Goal: Task Accomplishment & Management: Manage account settings

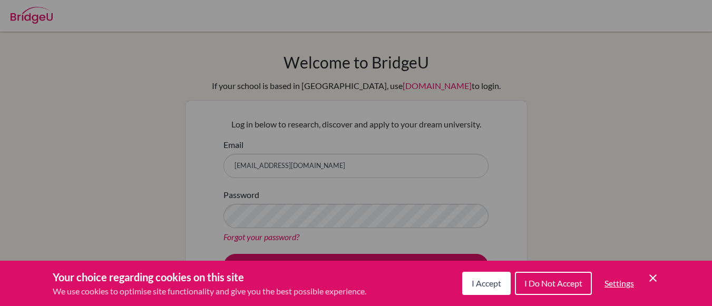
click at [491, 285] on span "I Accept" at bounding box center [485, 283] width 29 height 10
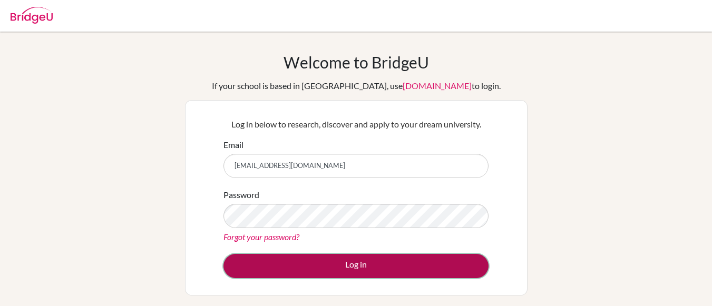
click at [305, 256] on button "Log in" at bounding box center [355, 266] width 265 height 24
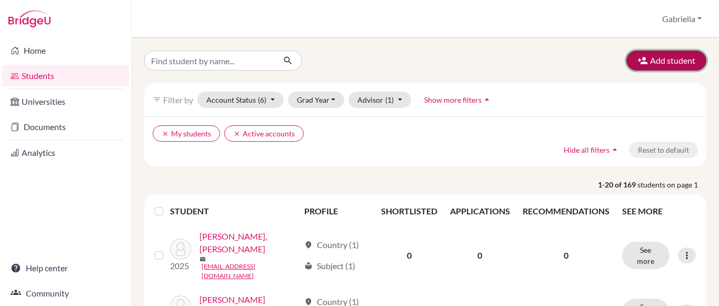
click at [654, 63] on button "Add student" at bounding box center [667, 61] width 80 height 20
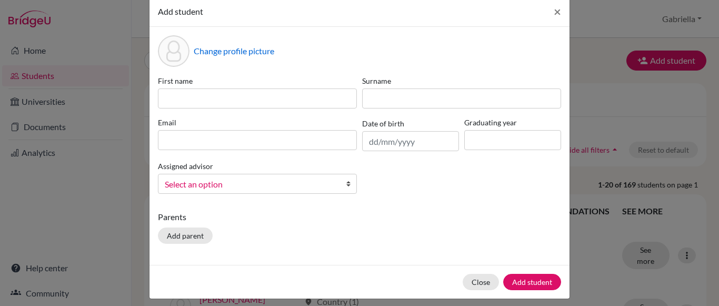
scroll to position [26, 0]
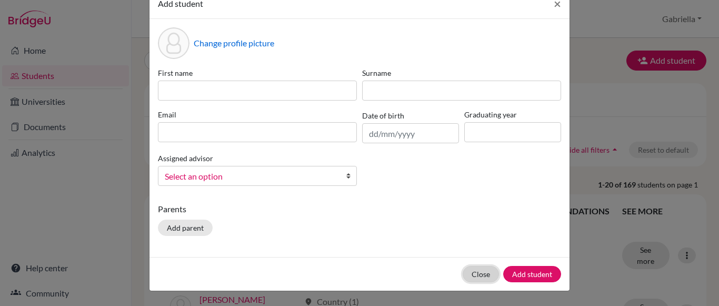
click at [479, 271] on button "Close" at bounding box center [481, 274] width 36 height 16
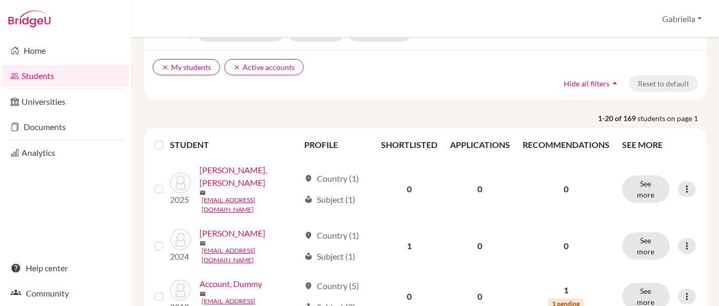
scroll to position [0, 0]
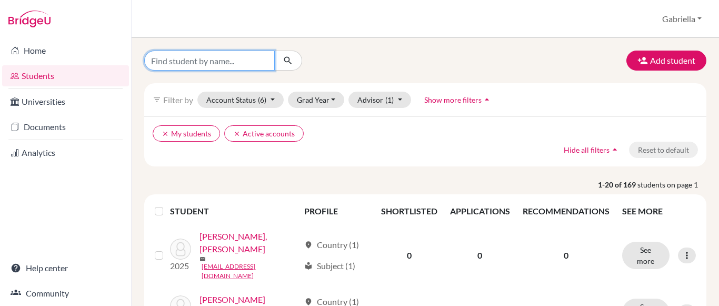
click at [226, 60] on input "Find student by name..." at bounding box center [209, 61] width 131 height 20
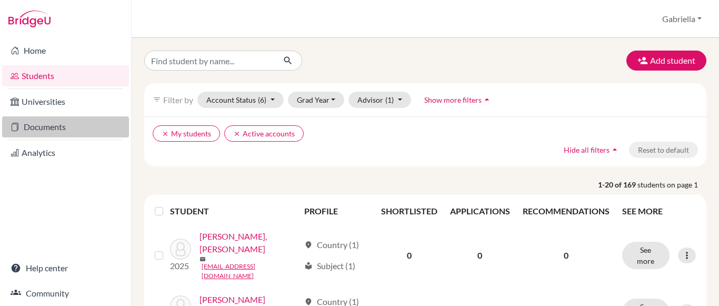
click at [46, 125] on link "Documents" at bounding box center [65, 126] width 127 height 21
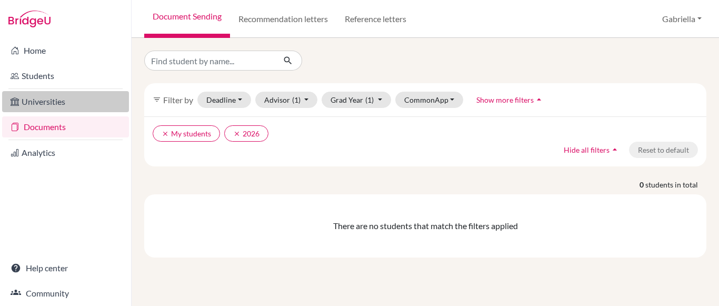
click at [52, 104] on link "Universities" at bounding box center [65, 101] width 127 height 21
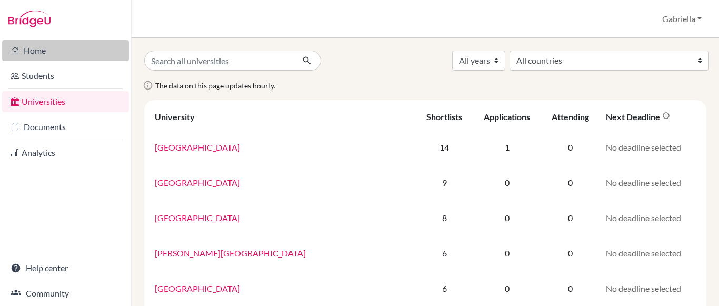
click at [40, 52] on link "Home" at bounding box center [65, 50] width 127 height 21
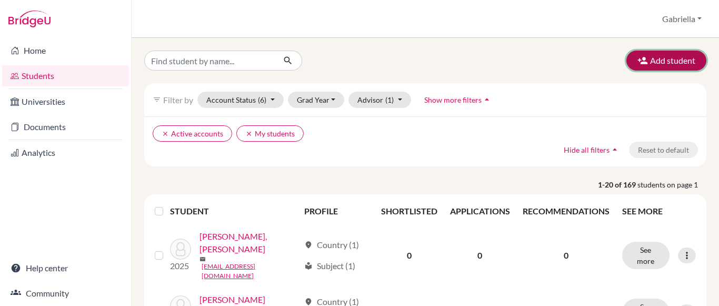
click at [633, 70] on button "Add student" at bounding box center [667, 61] width 80 height 20
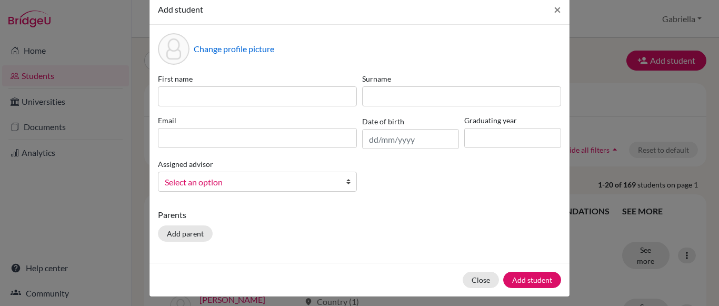
scroll to position [26, 0]
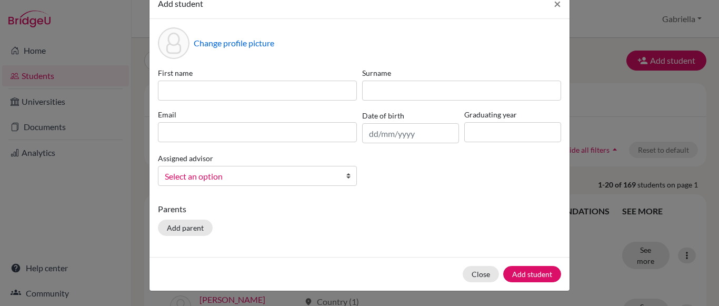
click at [246, 175] on span "Select an option" at bounding box center [251, 177] width 172 height 14
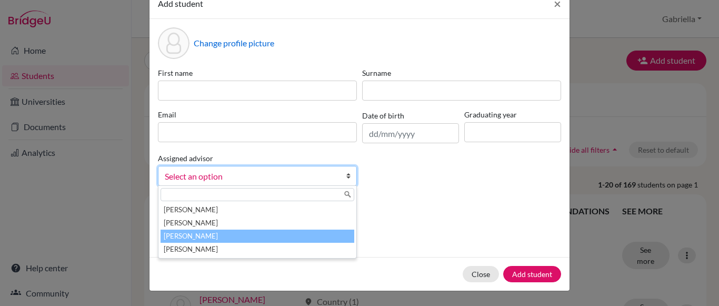
click at [241, 230] on li "Sabbathini, Gabriella" at bounding box center [258, 236] width 194 height 13
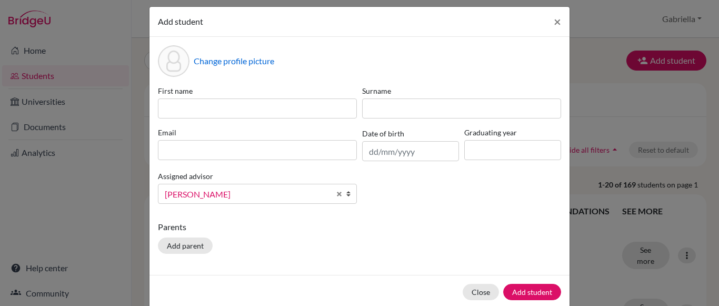
scroll to position [0, 0]
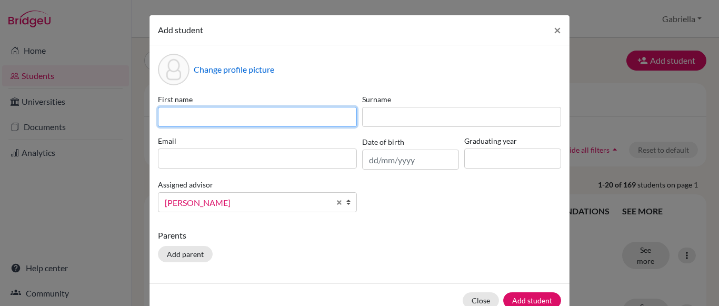
click at [239, 118] on input at bounding box center [257, 117] width 199 height 20
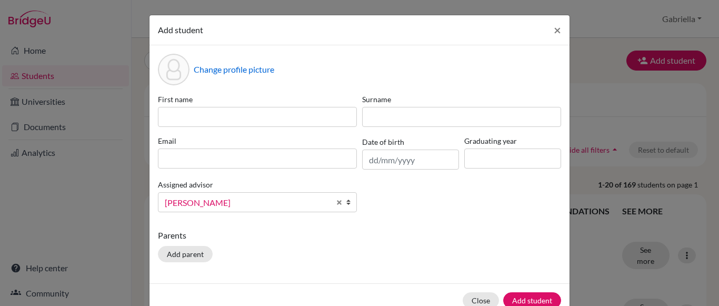
click at [439, 224] on div "Change profile picture First name Surname Email Date of birth Graduating year A…" at bounding box center [360, 164] width 420 height 238
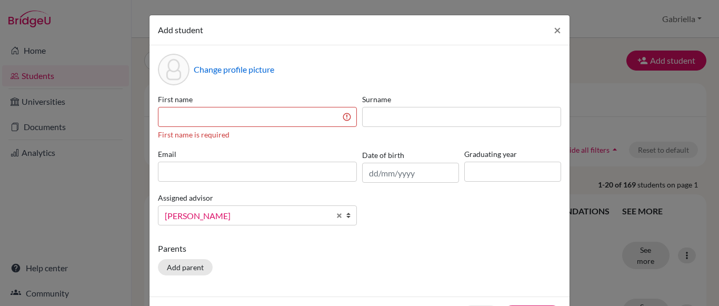
scroll to position [39, 0]
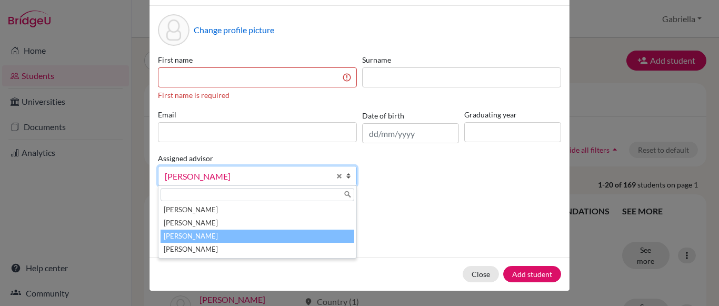
click at [323, 175] on span "Sabbathini, Gabriella" at bounding box center [247, 177] width 165 height 14
drag, startPoint x: 477, startPoint y: 210, endPoint x: 484, endPoint y: 185, distance: 25.3
click at [476, 210] on p "Parents" at bounding box center [359, 209] width 403 height 13
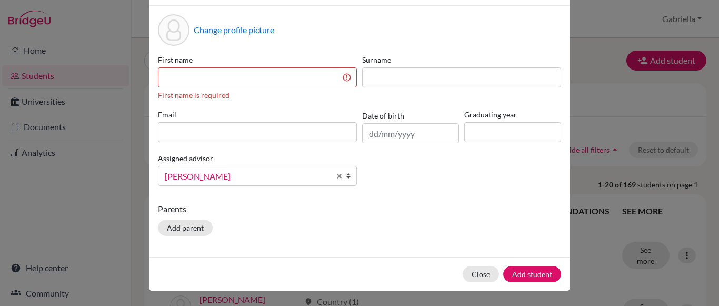
click at [608, 108] on div "Add student × Change profile picture First name First name is required Surname …" at bounding box center [359, 153] width 719 height 306
click at [479, 274] on button "Close" at bounding box center [481, 274] width 36 height 16
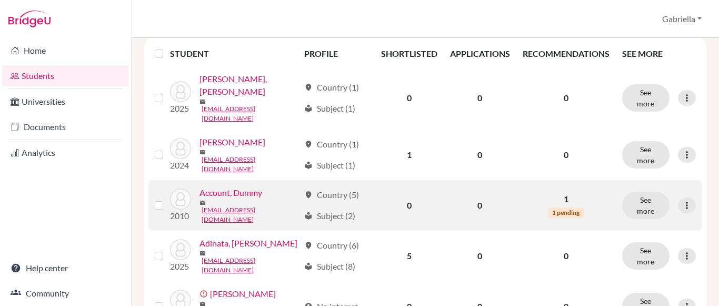
scroll to position [158, 0]
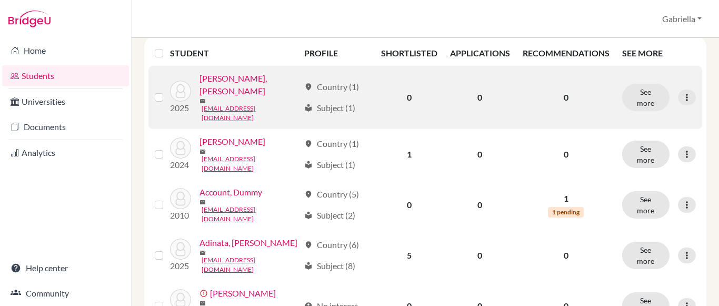
click at [249, 84] on link "Abiel Sibarani, Tristan" at bounding box center [250, 84] width 100 height 25
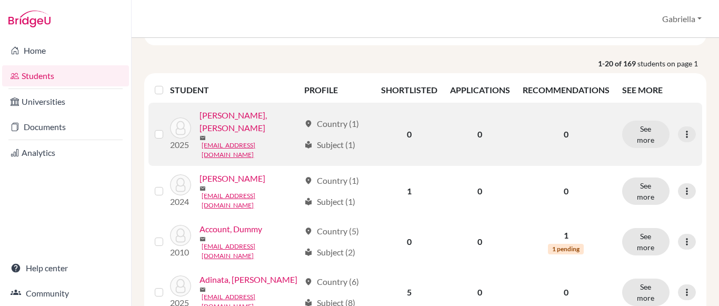
scroll to position [158, 0]
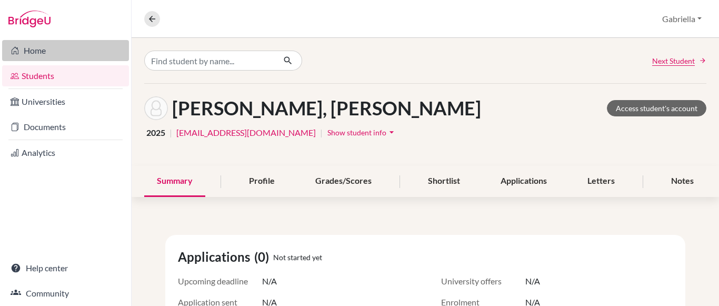
click at [44, 49] on link "Home" at bounding box center [65, 50] width 127 height 21
